Goal: Check status: Check status

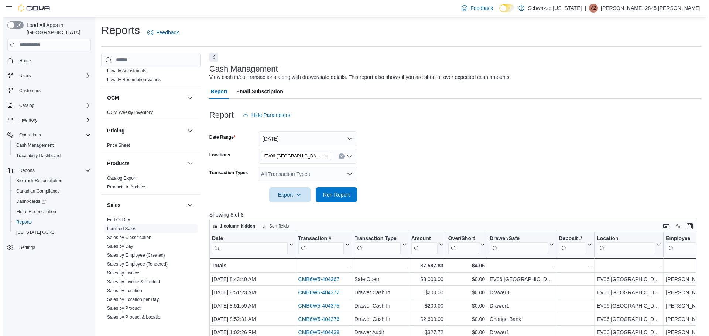
scroll to position [388, 0]
click at [121, 221] on link "End Of Day" at bounding box center [115, 219] width 23 height 5
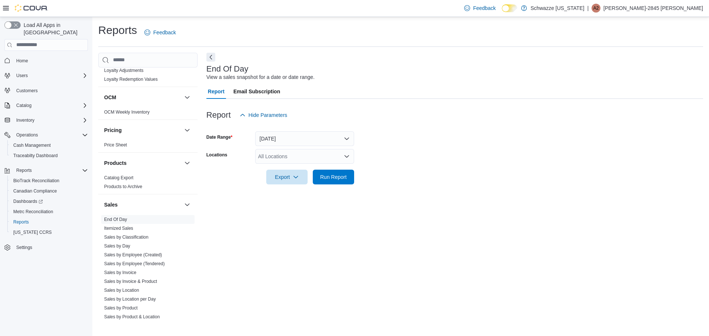
click at [312, 158] on div "All Locations" at bounding box center [304, 156] width 99 height 15
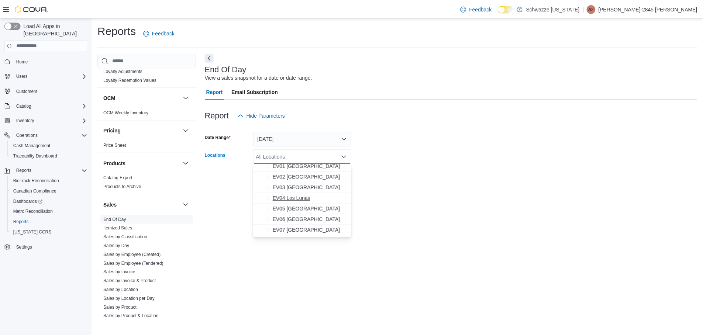
scroll to position [28, 0]
click at [314, 217] on span "EV06 [GEOGRAPHIC_DATA]" at bounding box center [309, 216] width 68 height 7
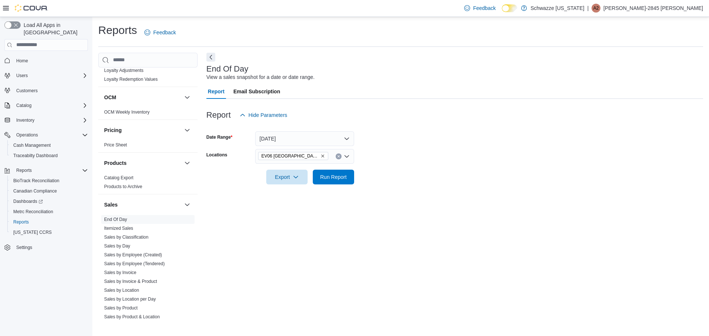
click at [435, 213] on div "End Of Day View a sales snapshot for a date or date range. Report Email Subscri…" at bounding box center [454, 186] width 497 height 267
click at [332, 181] on span "Run Report" at bounding box center [333, 176] width 32 height 15
